Goal: Navigation & Orientation: Find specific page/section

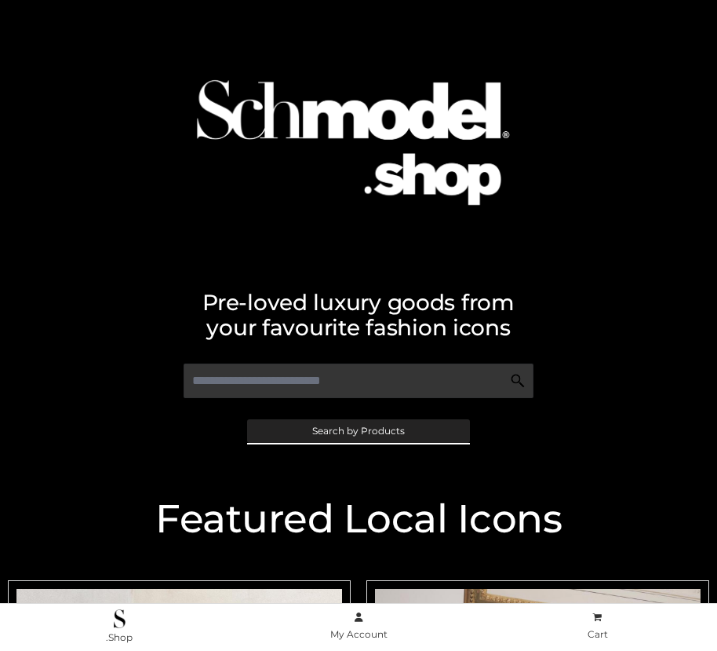
click at [358, 430] on span "Search by Products" at bounding box center [358, 430] width 93 height 9
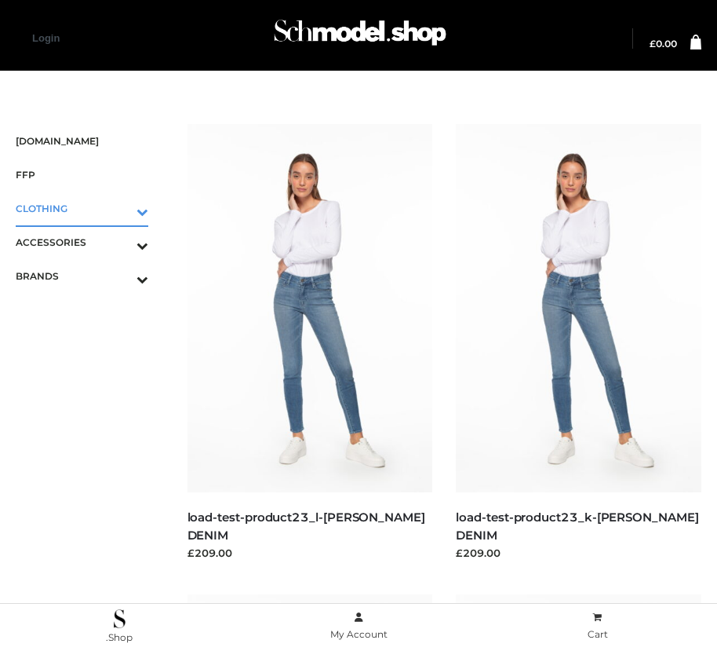
click at [120, 208] on icon "Toggle Submenu" at bounding box center [61, 211] width 176 height 18
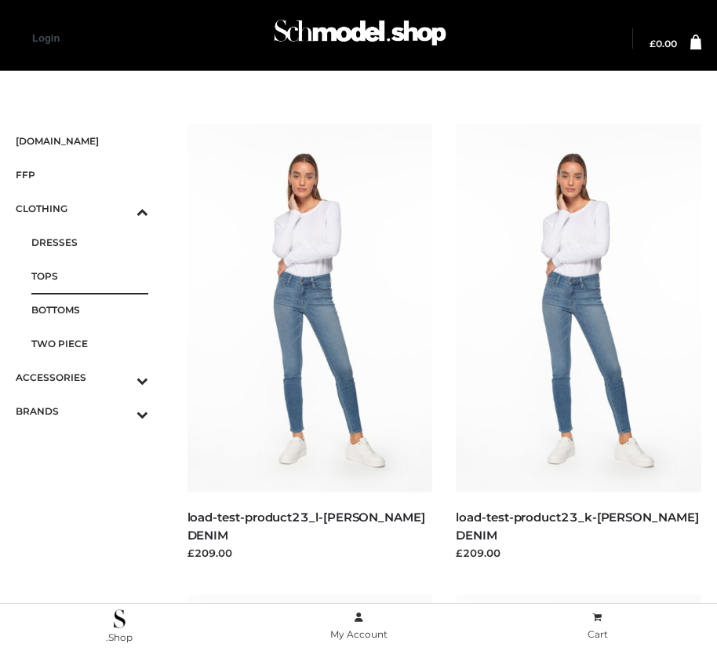
click at [89, 275] on span "TOPS" at bounding box center [89, 276] width 117 height 18
